Goal: Transaction & Acquisition: Download file/media

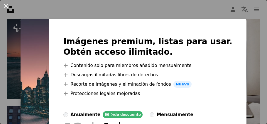
click at [5, 7] on button "An X shape" at bounding box center [5, 5] width 7 height 7
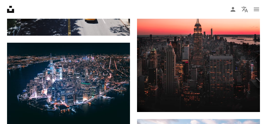
scroll to position [384, 0]
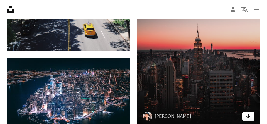
click at [249, 117] on icon "Arrow pointing down" at bounding box center [248, 116] width 5 height 7
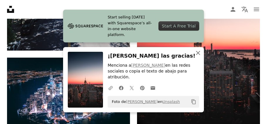
click at [199, 57] on icon "An X shape" at bounding box center [197, 53] width 7 height 7
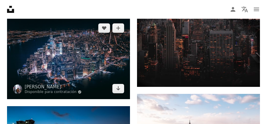
scroll to position [433, 0]
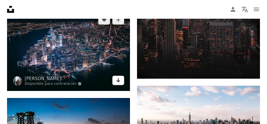
click at [121, 80] on link "Arrow pointing down" at bounding box center [118, 80] width 12 height 9
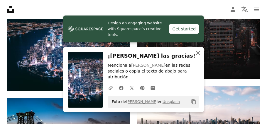
click at [201, 57] on icon "An X shape" at bounding box center [197, 53] width 7 height 7
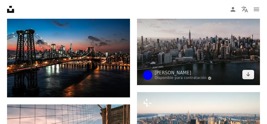
scroll to position [529, 0]
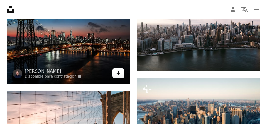
click at [120, 71] on icon "Arrow pointing down" at bounding box center [118, 72] width 5 height 7
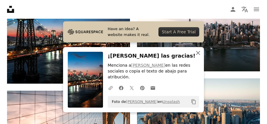
click at [194, 59] on button "An X shape Cerrar" at bounding box center [198, 53] width 12 height 12
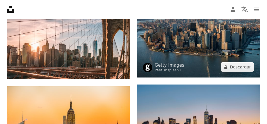
scroll to position [625, 0]
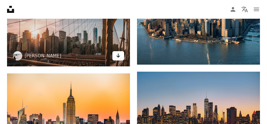
click at [118, 56] on icon "Arrow pointing down" at bounding box center [118, 55] width 5 height 7
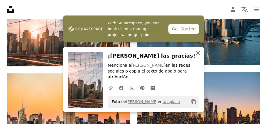
click at [194, 58] on button "An X shape Cerrar" at bounding box center [198, 53] width 12 height 12
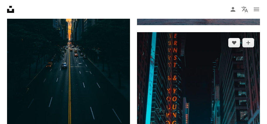
scroll to position [962, 0]
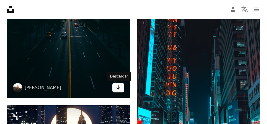
click at [120, 88] on icon "Arrow pointing down" at bounding box center [118, 87] width 5 height 7
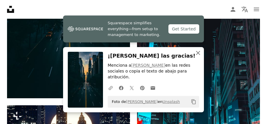
click at [197, 55] on icon "button" at bounding box center [198, 53] width 4 height 4
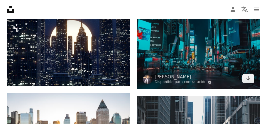
scroll to position [1058, 0]
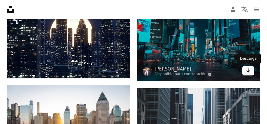
click at [250, 73] on icon "Arrow pointing down" at bounding box center [248, 70] width 5 height 7
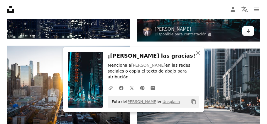
scroll to position [1106, 0]
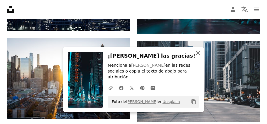
click at [199, 59] on button "An X shape Cerrar" at bounding box center [198, 53] width 12 height 12
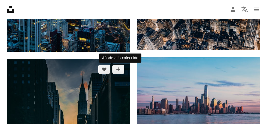
scroll to position [769, 0]
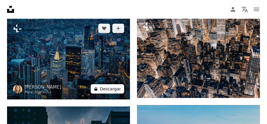
click at [105, 85] on button "A lock Descargar" at bounding box center [107, 88] width 33 height 9
